Goal: Information Seeking & Learning: Learn about a topic

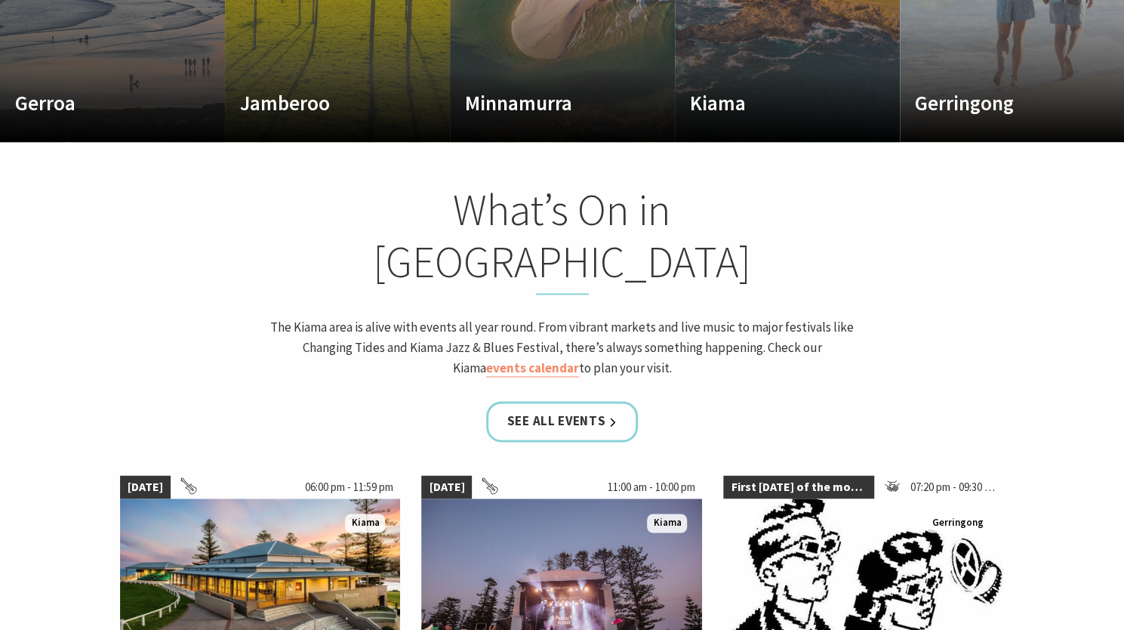
scroll to position [1131, 0]
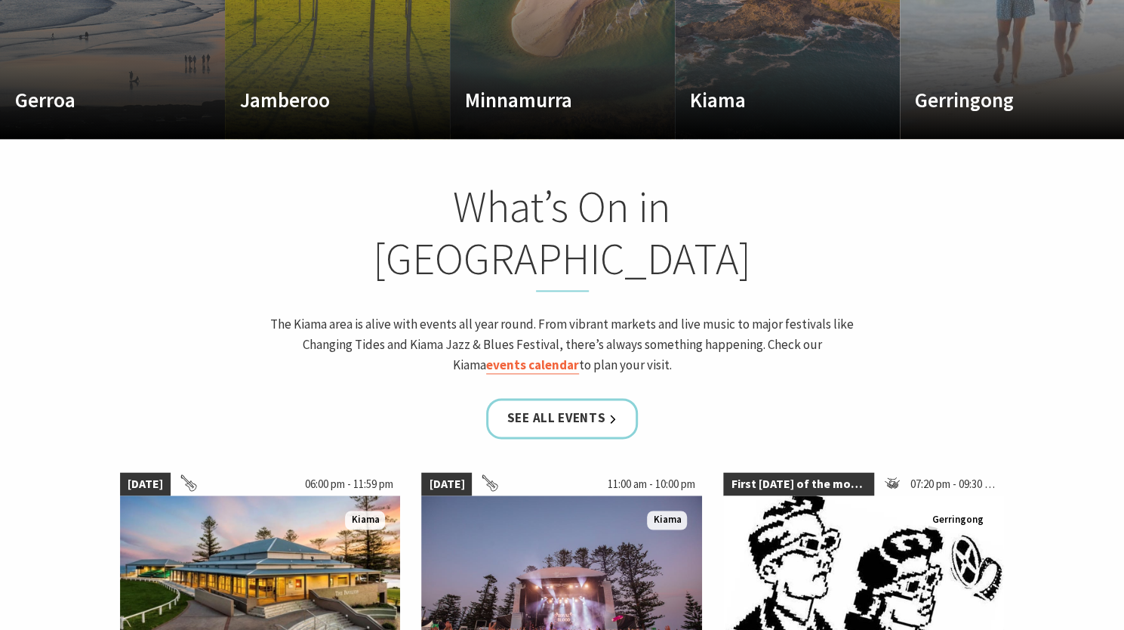
click at [579, 356] on link "events calendar" at bounding box center [532, 364] width 93 height 17
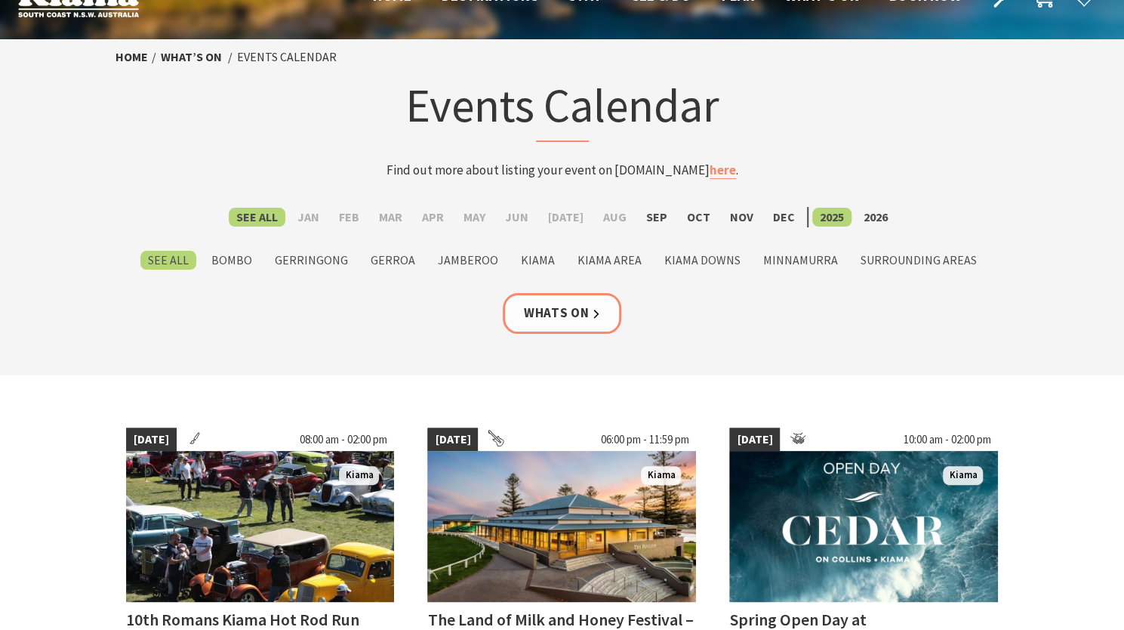
scroll to position [40, 0]
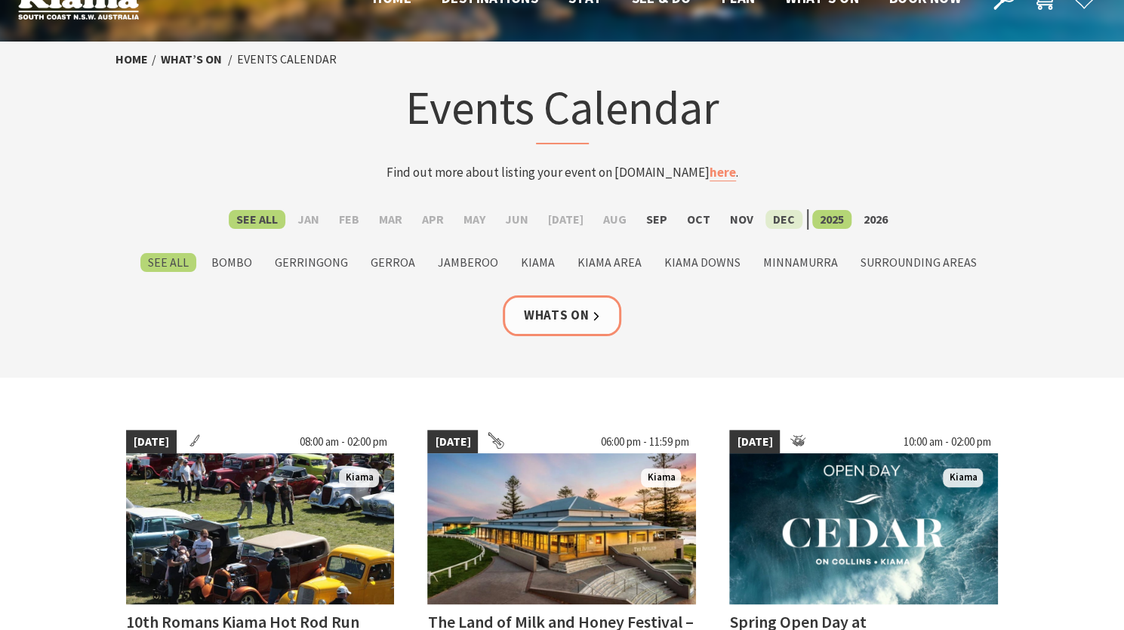
click at [771, 222] on label "Dec" at bounding box center [784, 219] width 37 height 19
click at [0, 0] on input "Dec" at bounding box center [0, 0] width 0 height 0
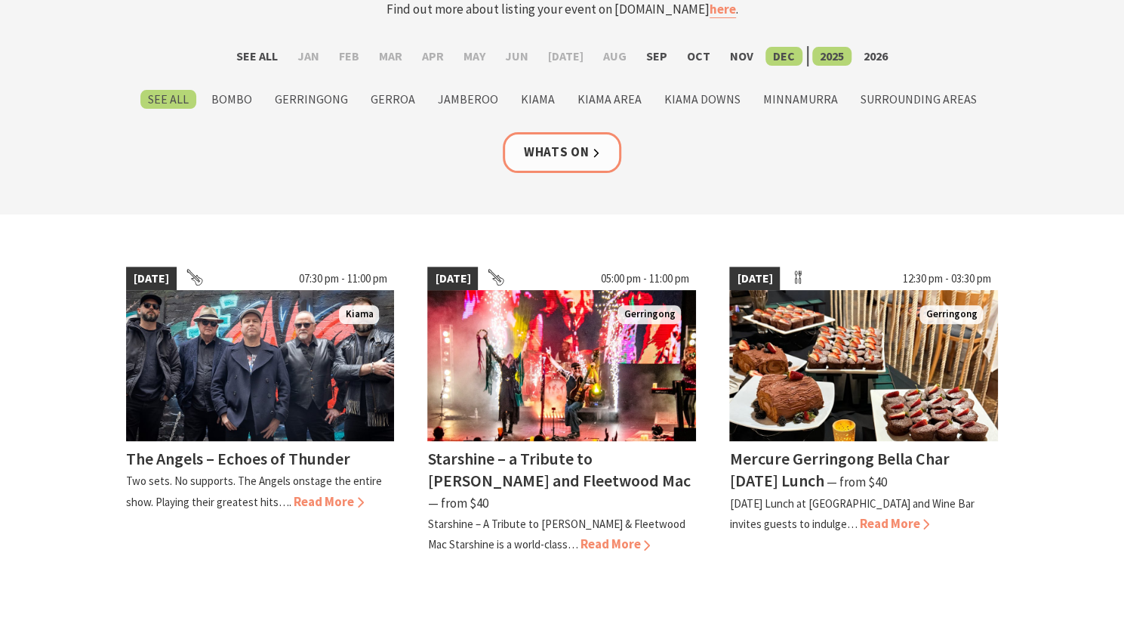
scroll to position [192, 0]
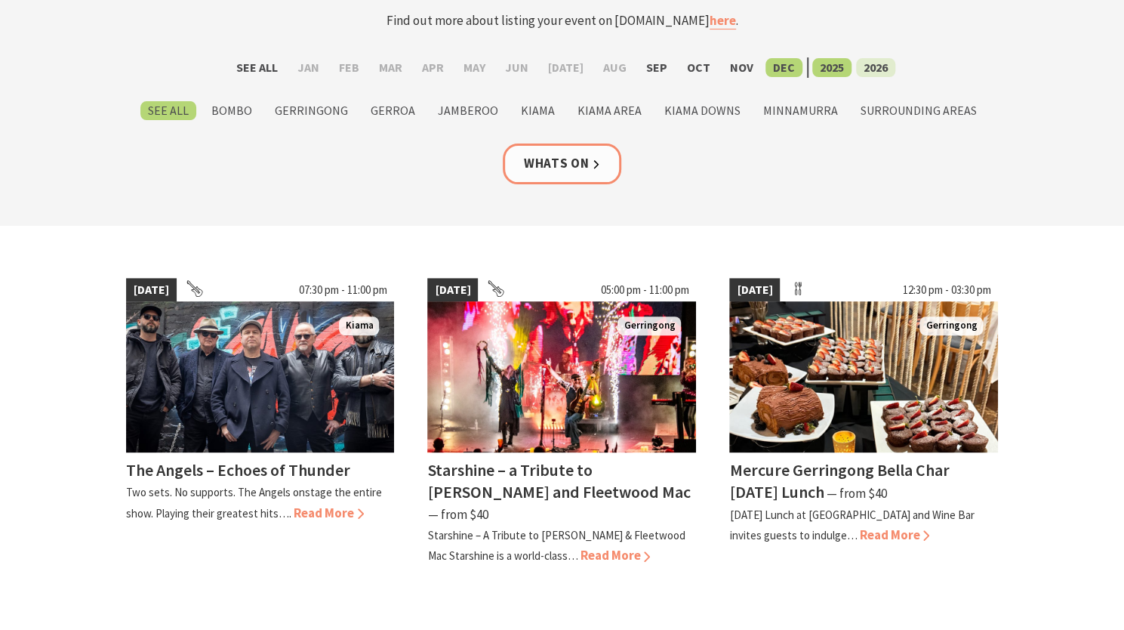
click at [858, 74] on label "2026" at bounding box center [875, 67] width 39 height 19
click at [0, 0] on input "2026" at bounding box center [0, 0] width 0 height 0
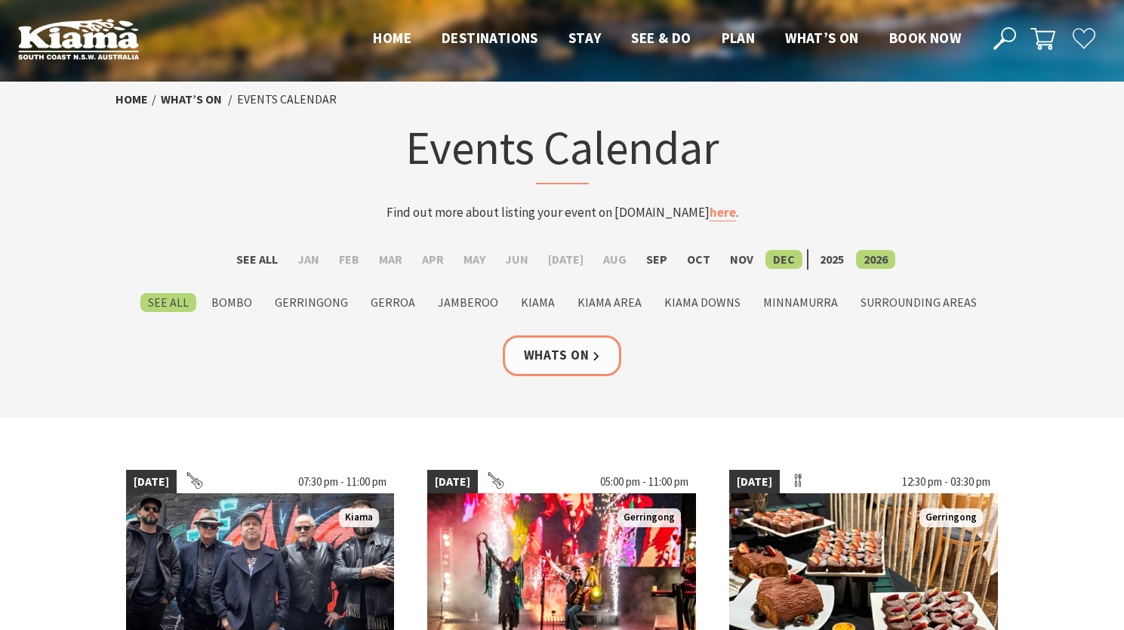
scroll to position [192, 0]
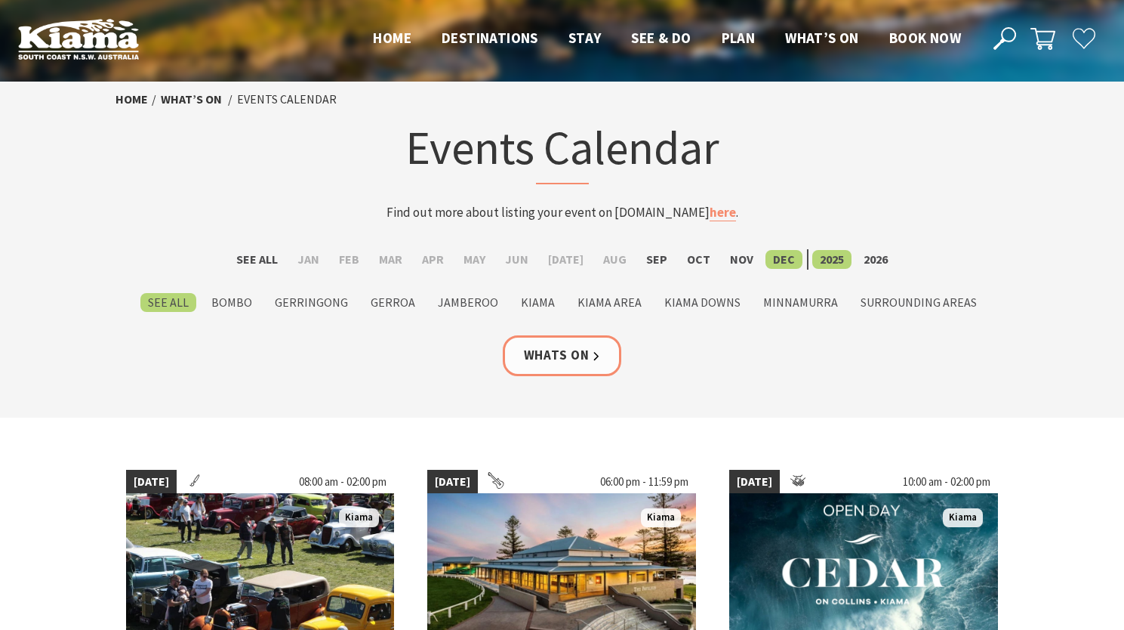
scroll to position [40, 0]
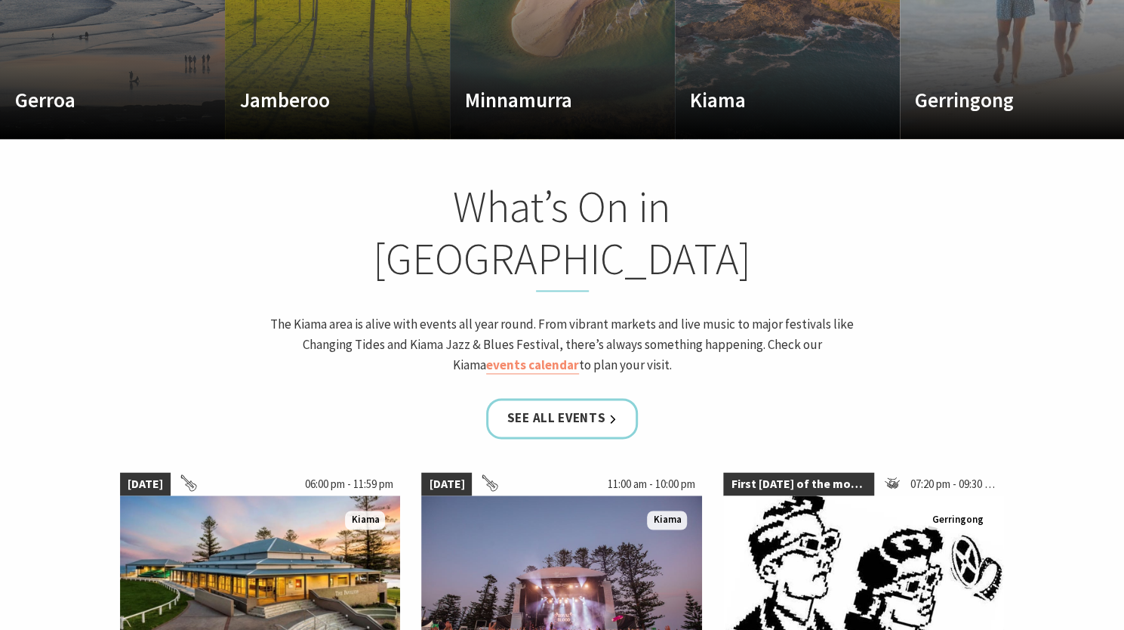
scroll to position [23, 1135]
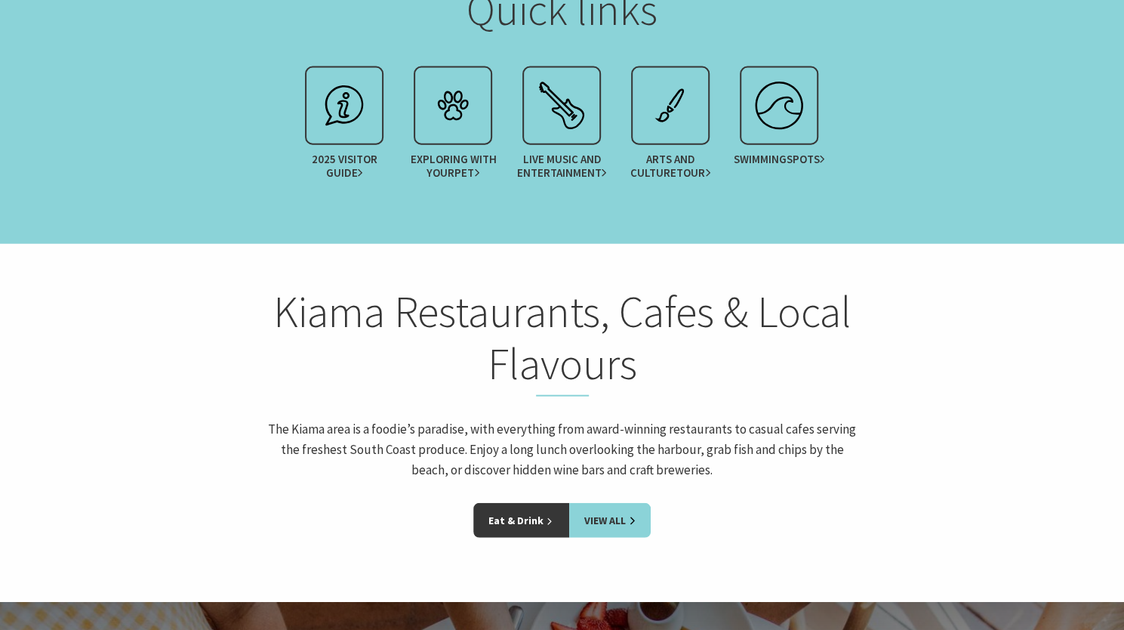
scroll to position [2009, 0]
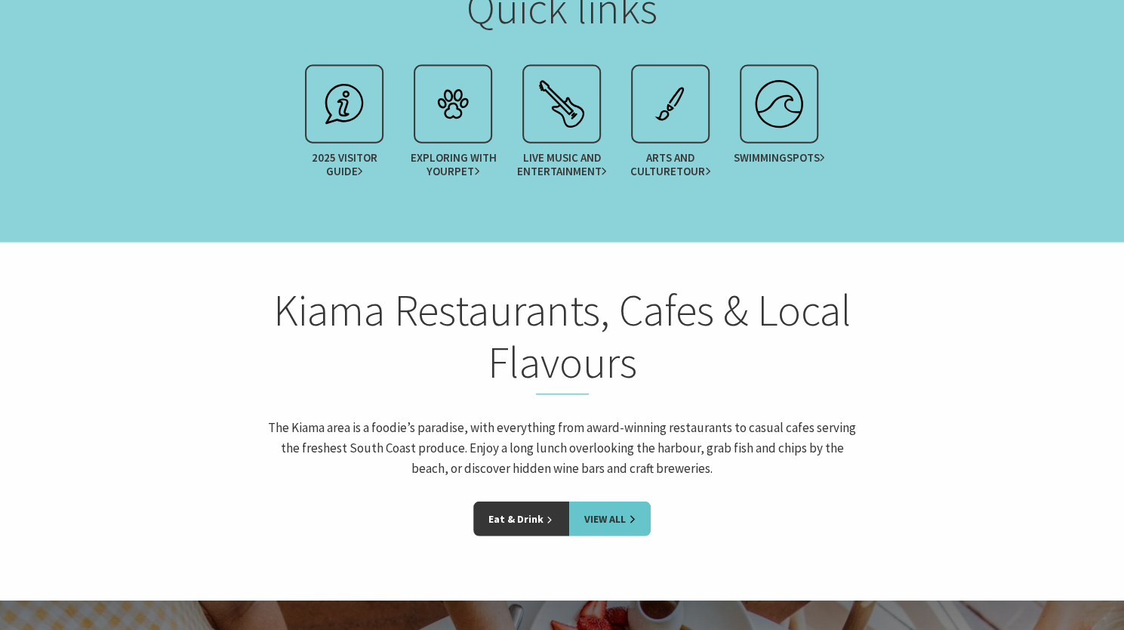
click at [606, 501] on link "View All" at bounding box center [610, 518] width 82 height 35
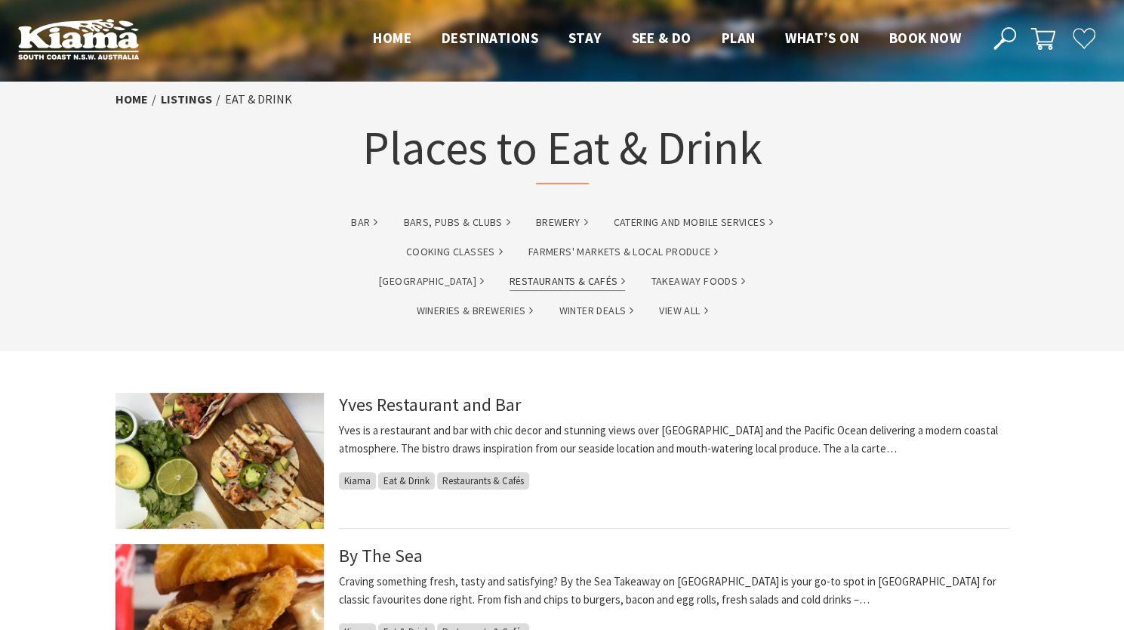
click at [510, 287] on link "Restaurants & Cafés" at bounding box center [568, 281] width 116 height 17
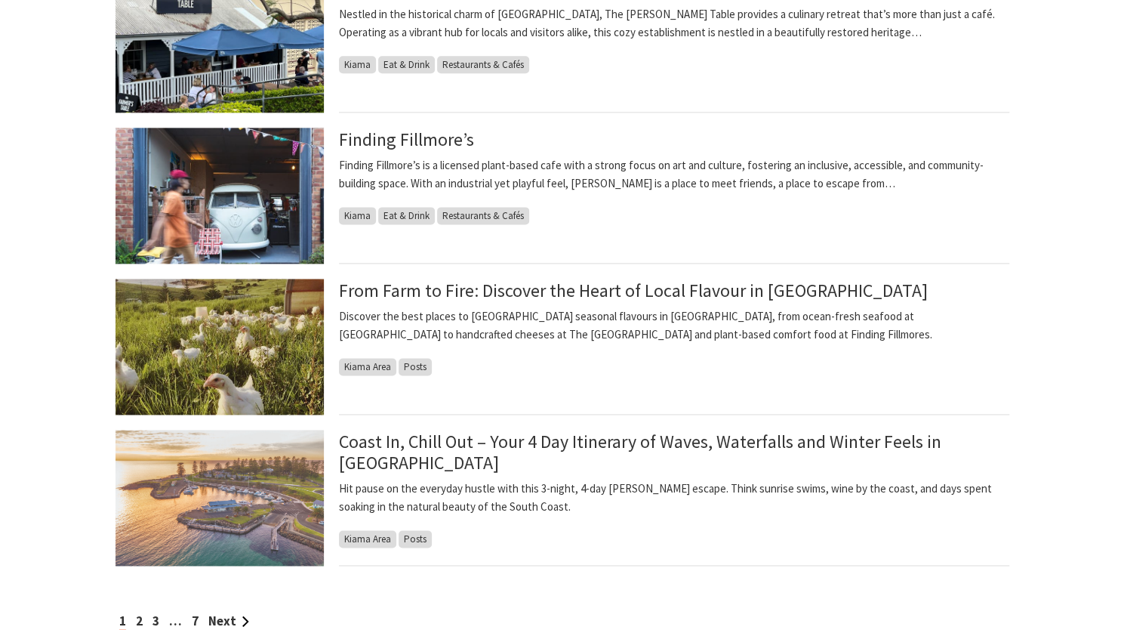
scroll to position [1176, 0]
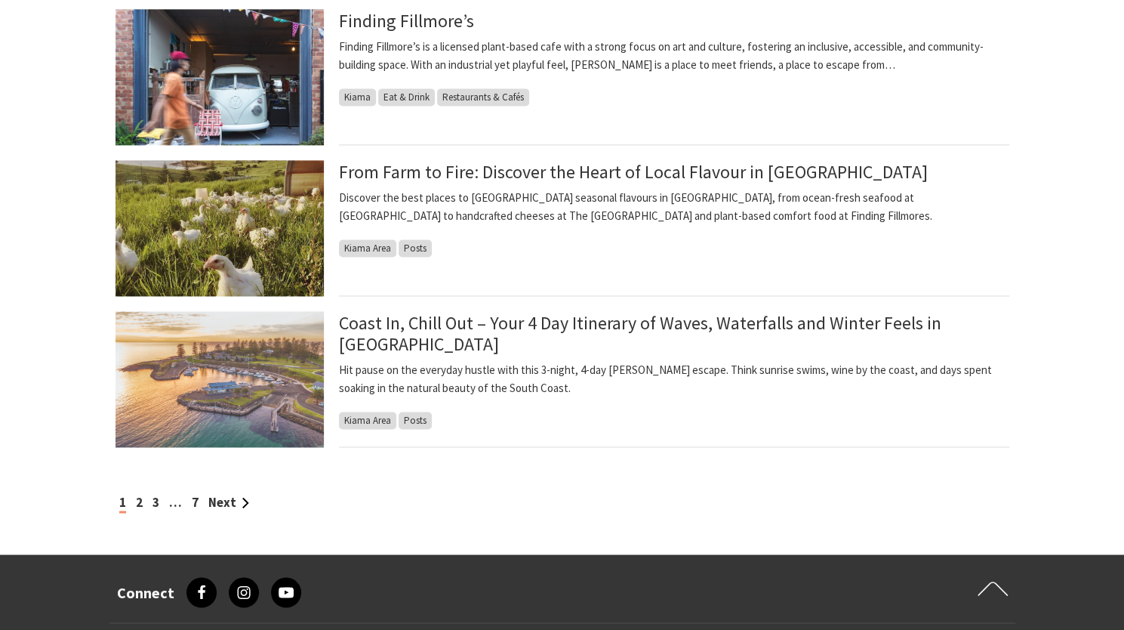
click at [381, 361] on p "Hit pause on the everyday hustle with this 3-night, 4-day [PERSON_NAME] escape.…" at bounding box center [674, 379] width 671 height 36
click at [214, 387] on img at bounding box center [220, 379] width 208 height 136
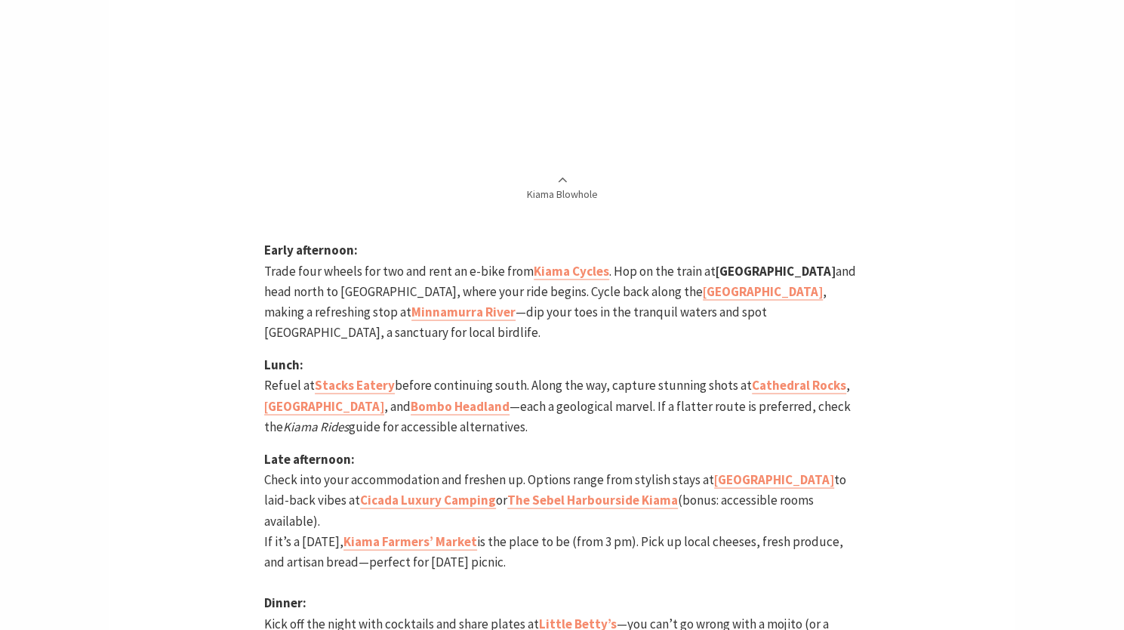
scroll to position [1491, 0]
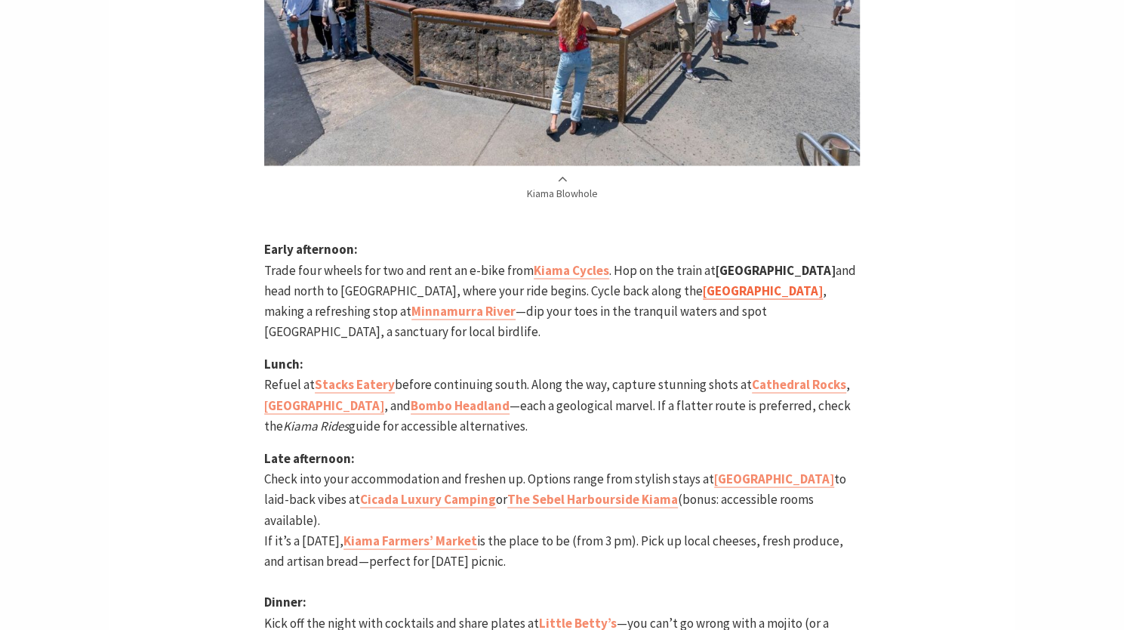
click at [703, 282] on strong "[GEOGRAPHIC_DATA]" at bounding box center [763, 290] width 120 height 17
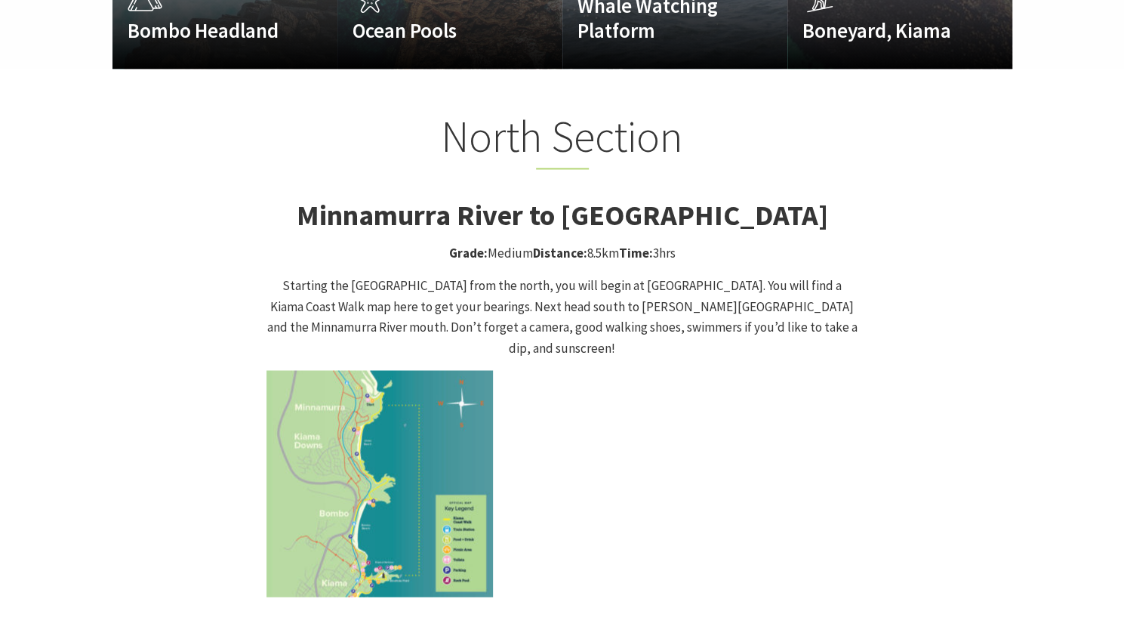
scroll to position [1337, 0]
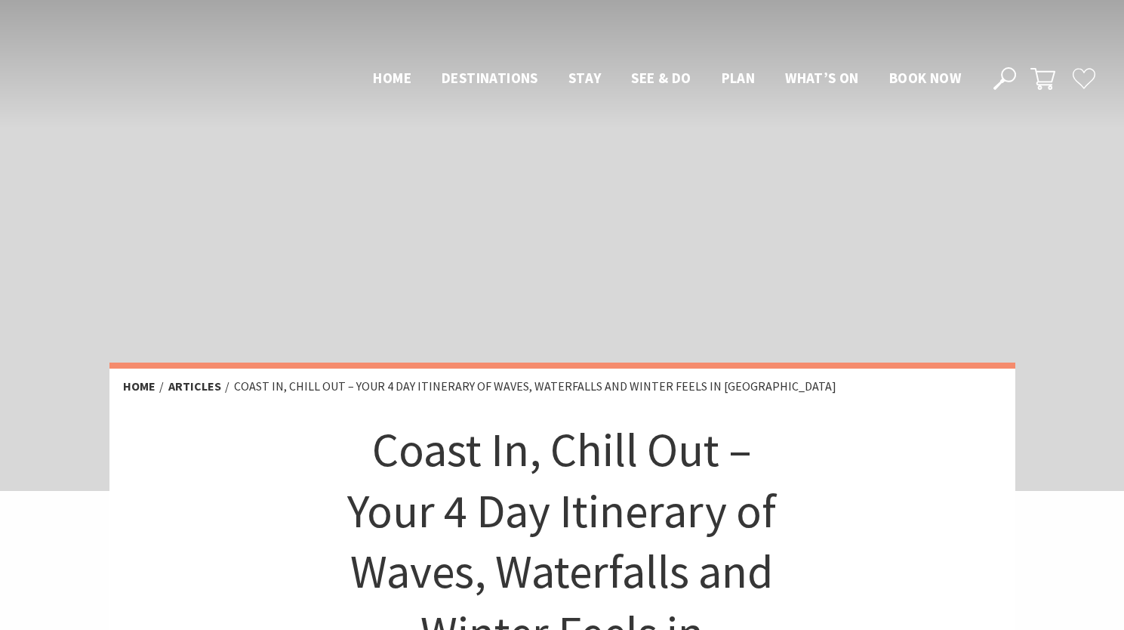
scroll to position [1491, 0]
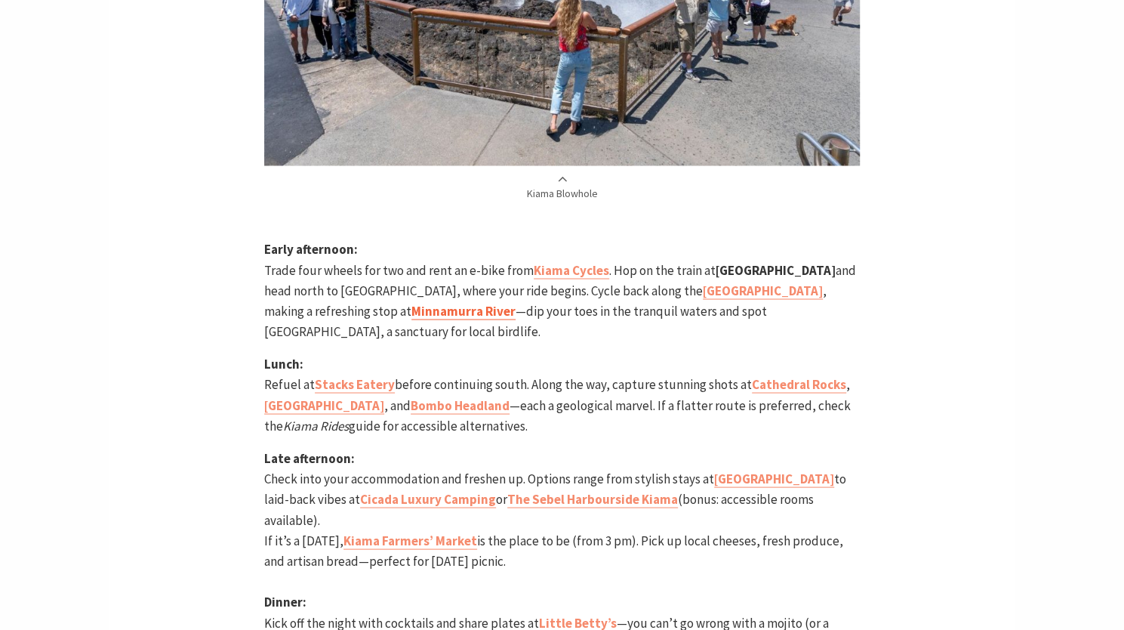
click at [412, 302] on strong "Minnamurra River" at bounding box center [464, 310] width 104 height 17
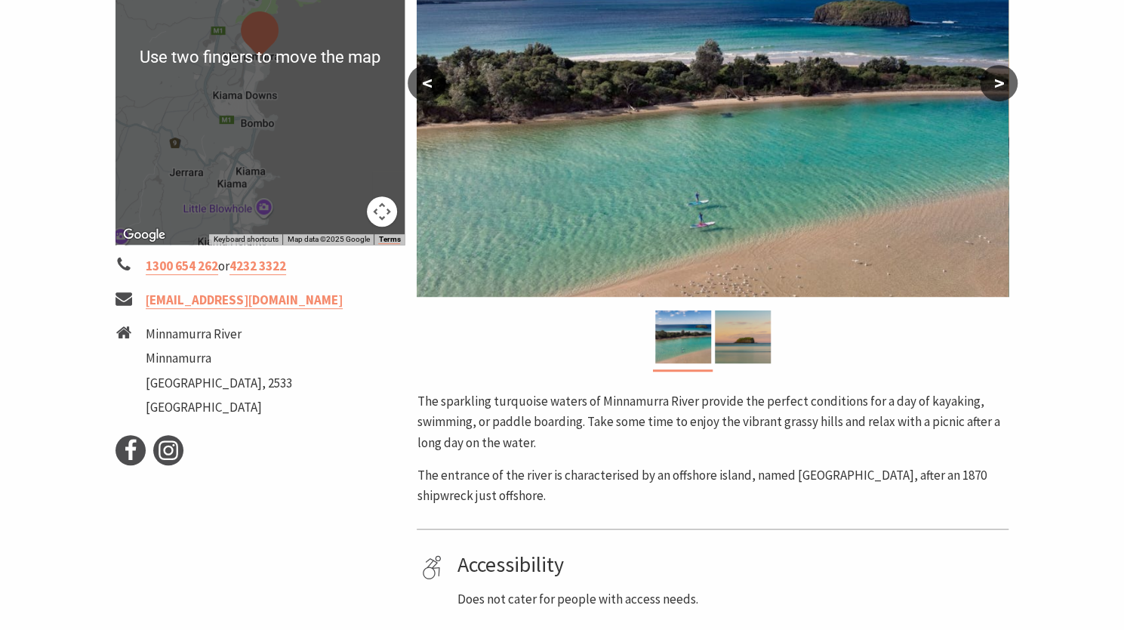
scroll to position [379, 0]
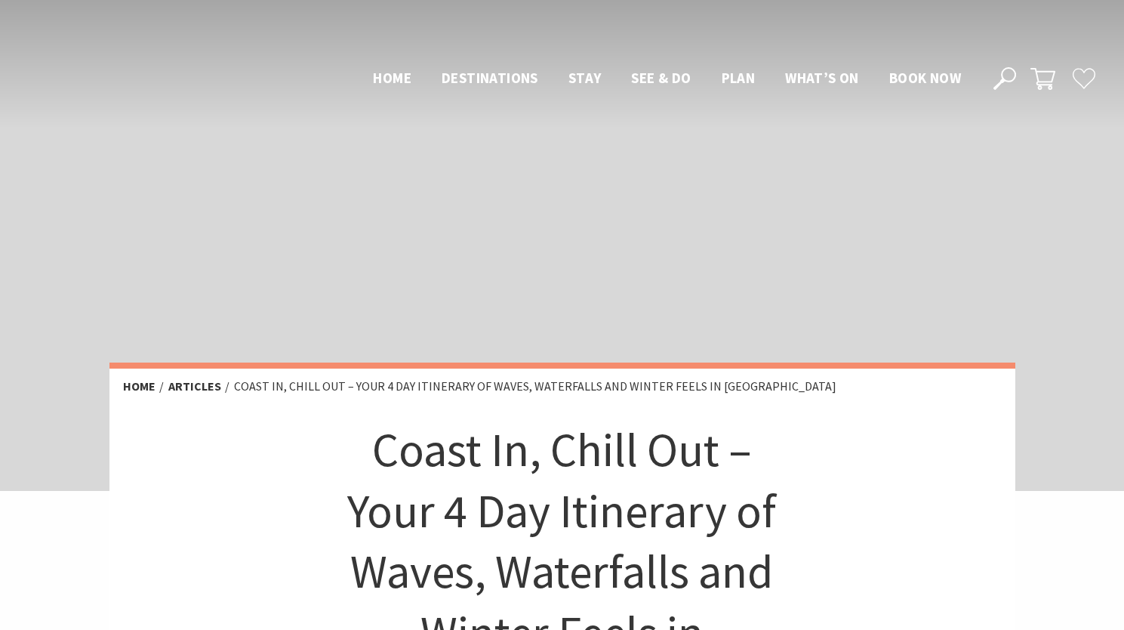
scroll to position [1491, 0]
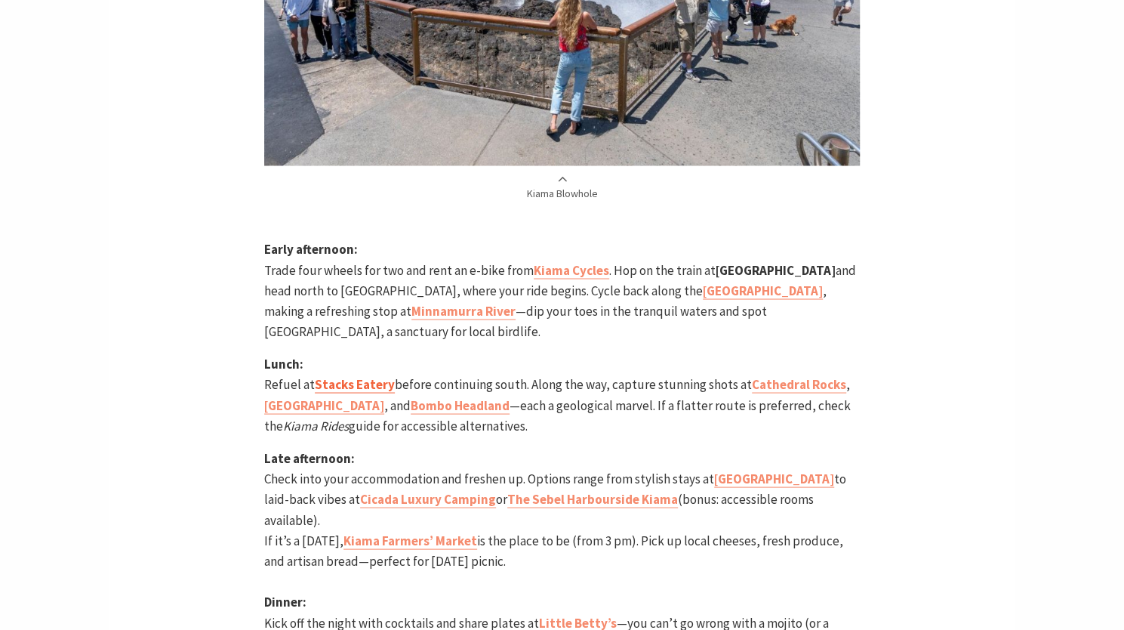
click at [356, 375] on strong "Stacks Eatery" at bounding box center [355, 383] width 80 height 17
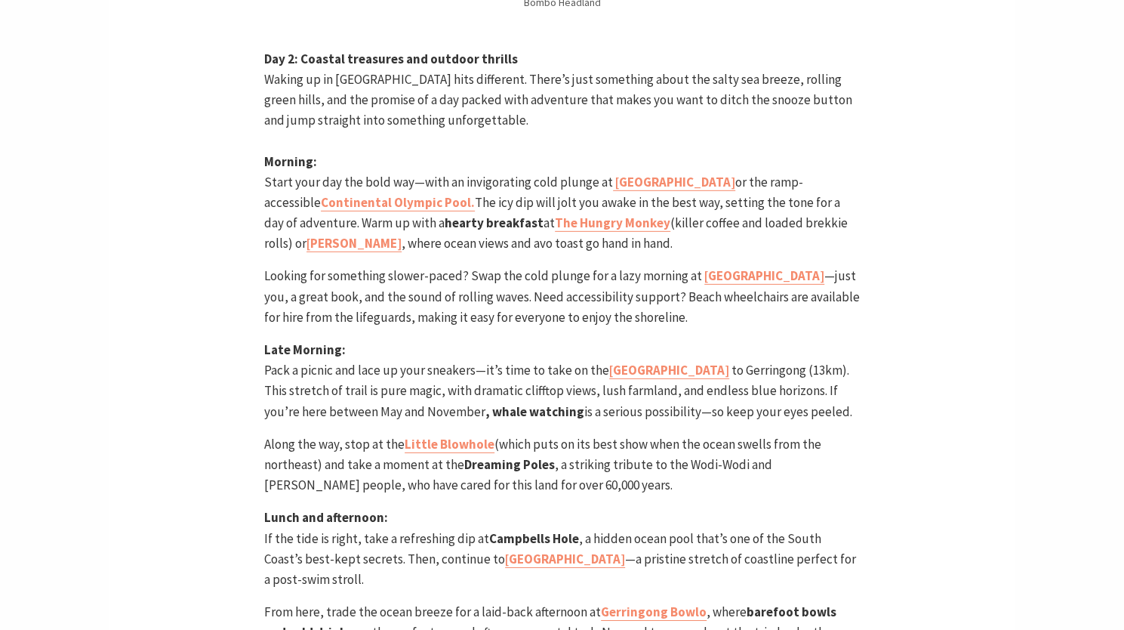
scroll to position [2601, 0]
click at [578, 214] on strong "The Hungry Monkey" at bounding box center [613, 222] width 116 height 17
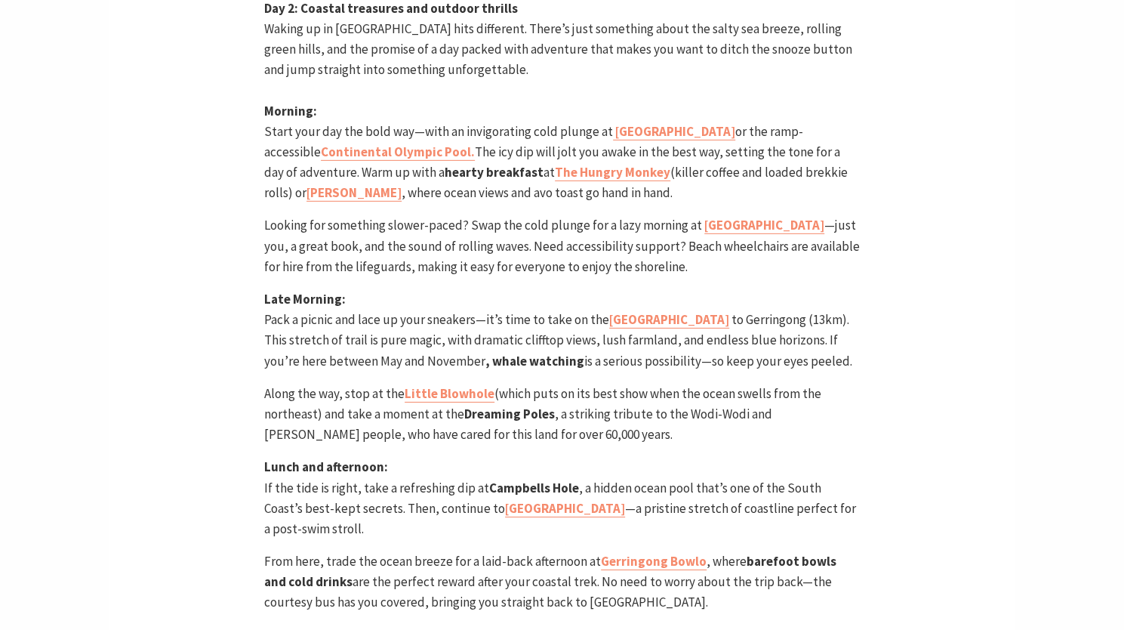
scroll to position [2655, 0]
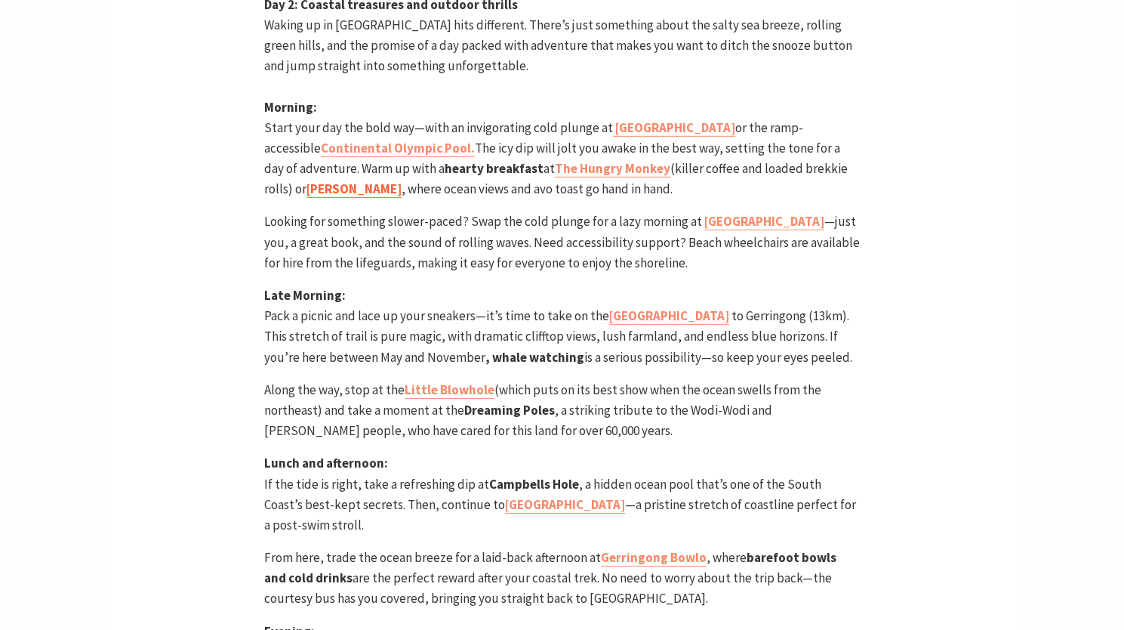
click at [340, 180] on strong "[PERSON_NAME]" at bounding box center [354, 188] width 95 height 17
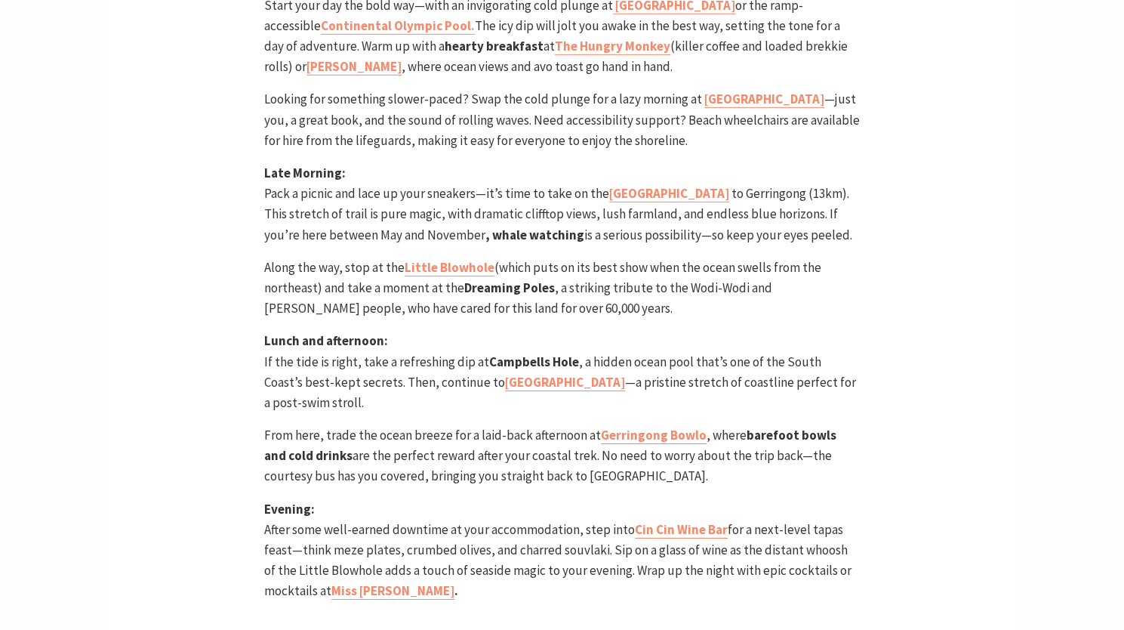
scroll to position [2791, 0]
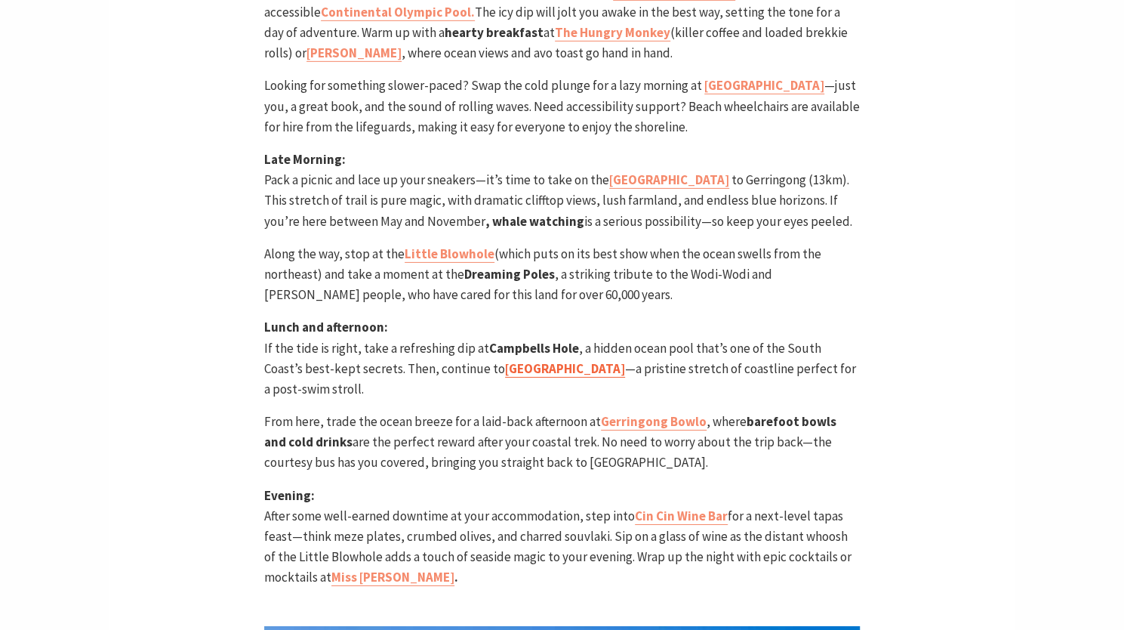
click at [505, 360] on strong "[GEOGRAPHIC_DATA]" at bounding box center [565, 368] width 120 height 17
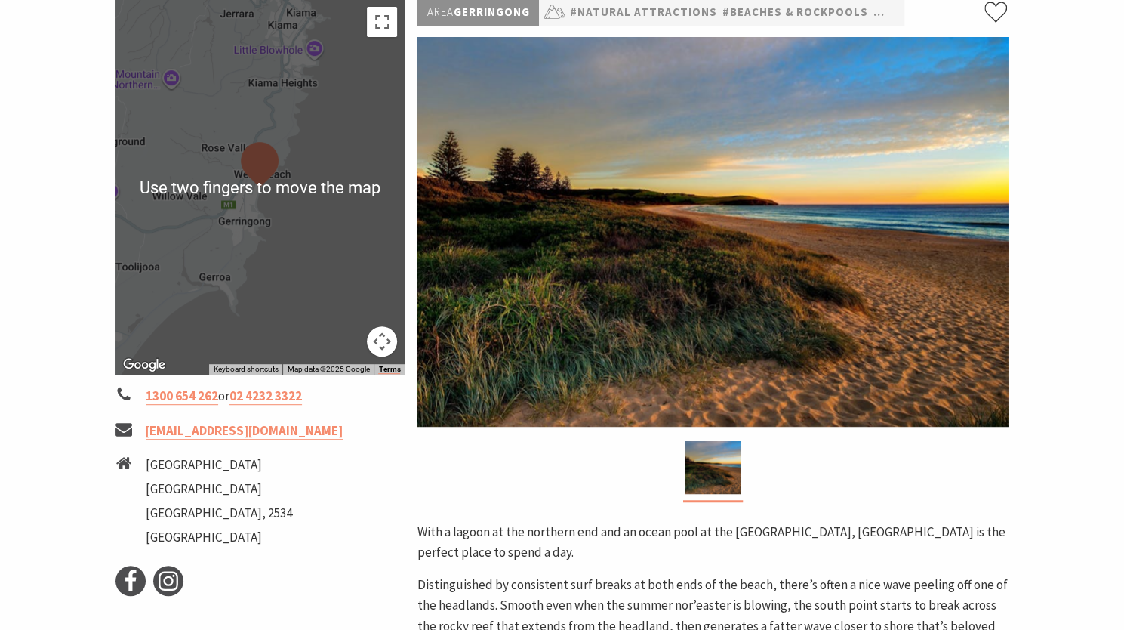
scroll to position [312, 0]
